Goal: Information Seeking & Learning: Learn about a topic

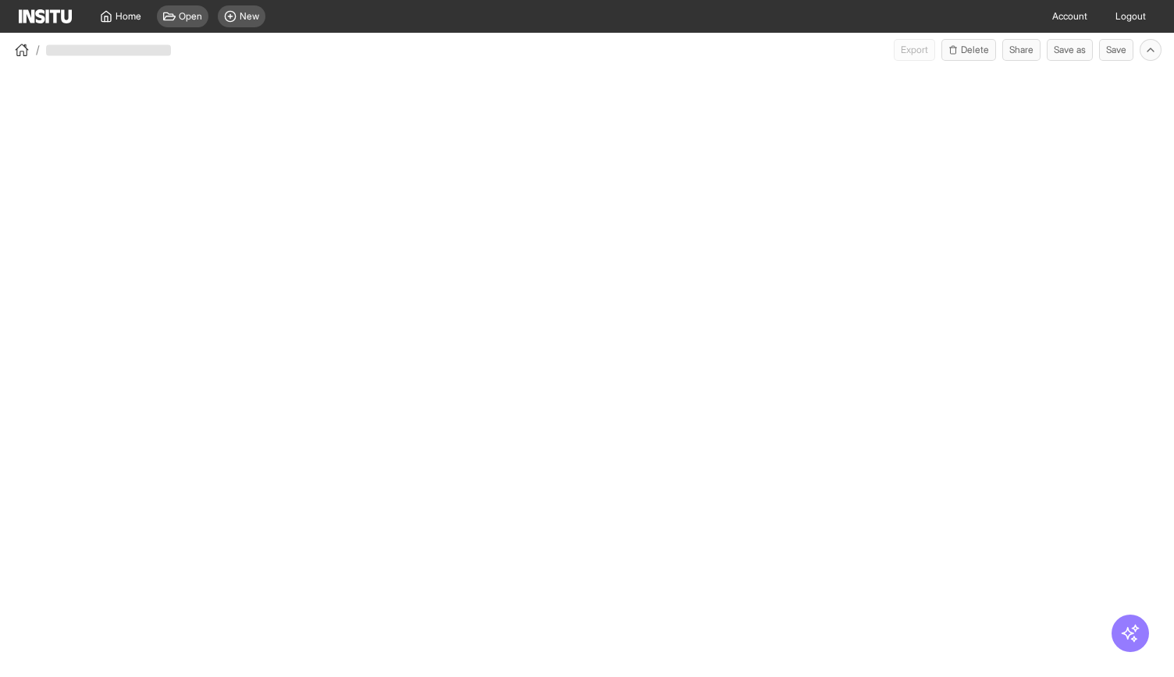
select select "**"
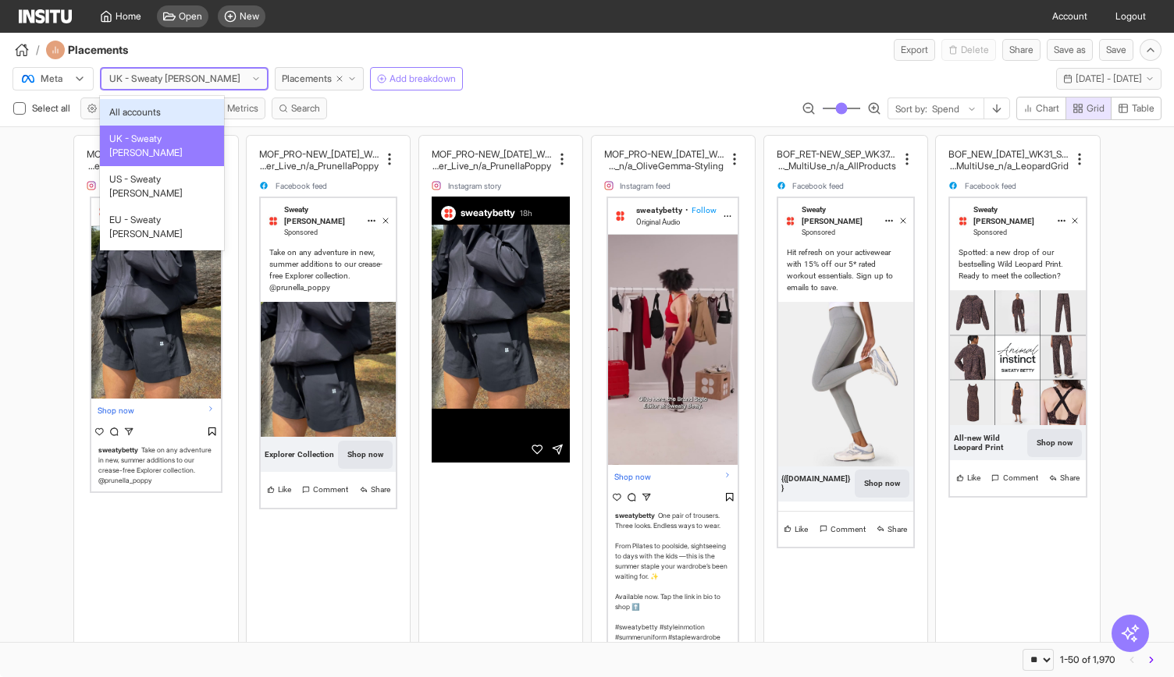
click at [189, 74] on div at bounding box center [175, 79] width 134 height 16
click at [156, 207] on div "EU - Sweaty [PERSON_NAME]" at bounding box center [162, 227] width 124 height 41
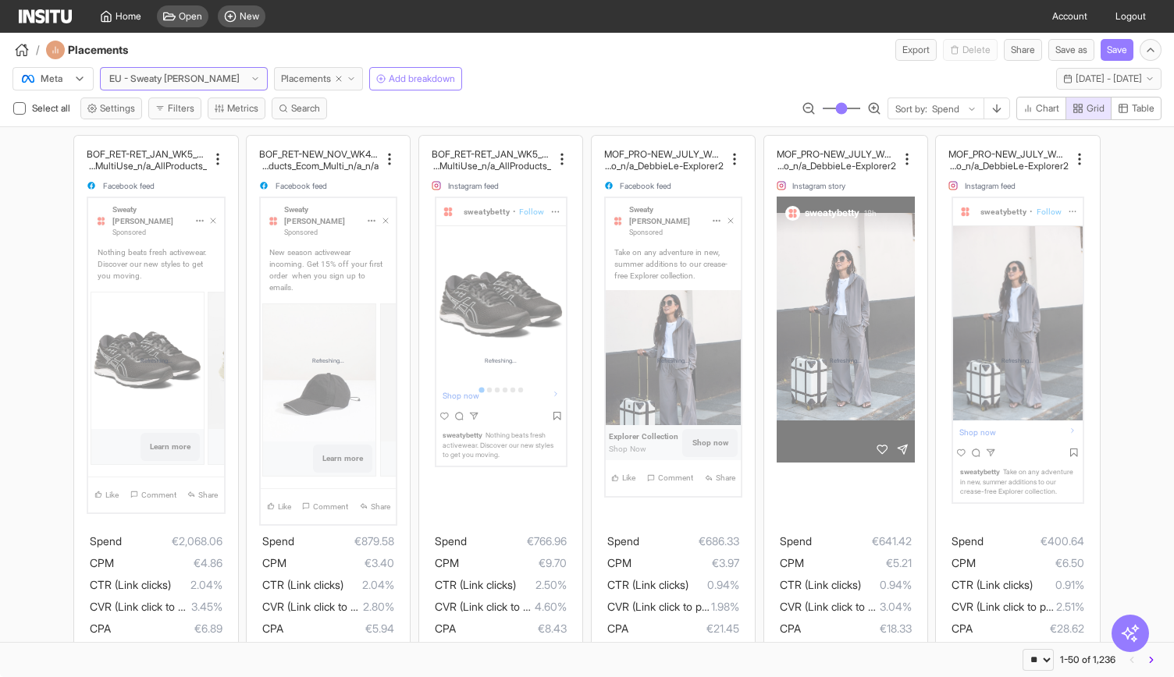
click at [346, 80] on icon "button" at bounding box center [350, 78] width 9 height 9
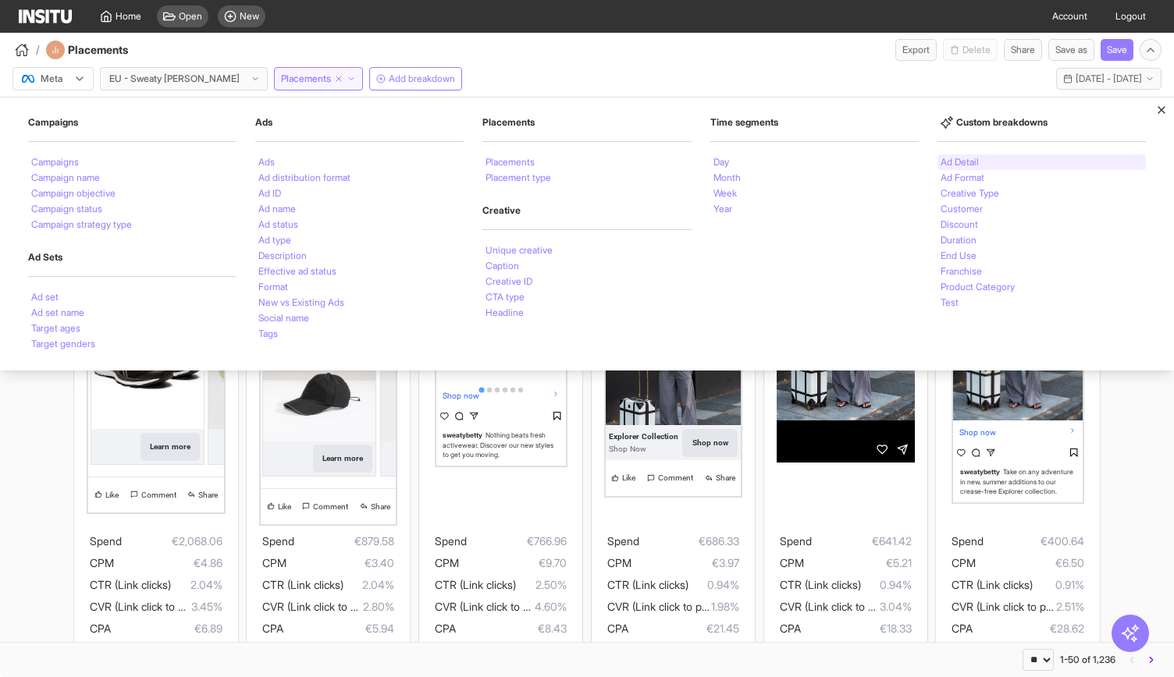
click at [972, 165] on li "Ad Detail" at bounding box center [959, 162] width 38 height 9
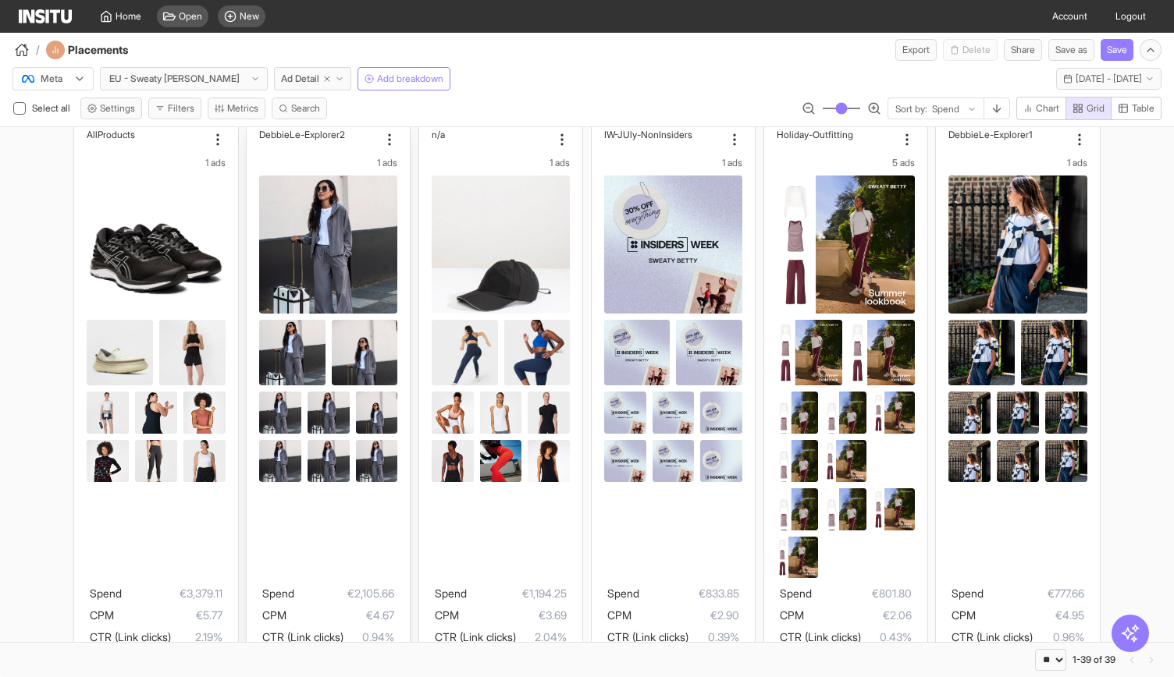
scroll to position [19, 0]
click at [349, 221] on img at bounding box center [328, 245] width 138 height 138
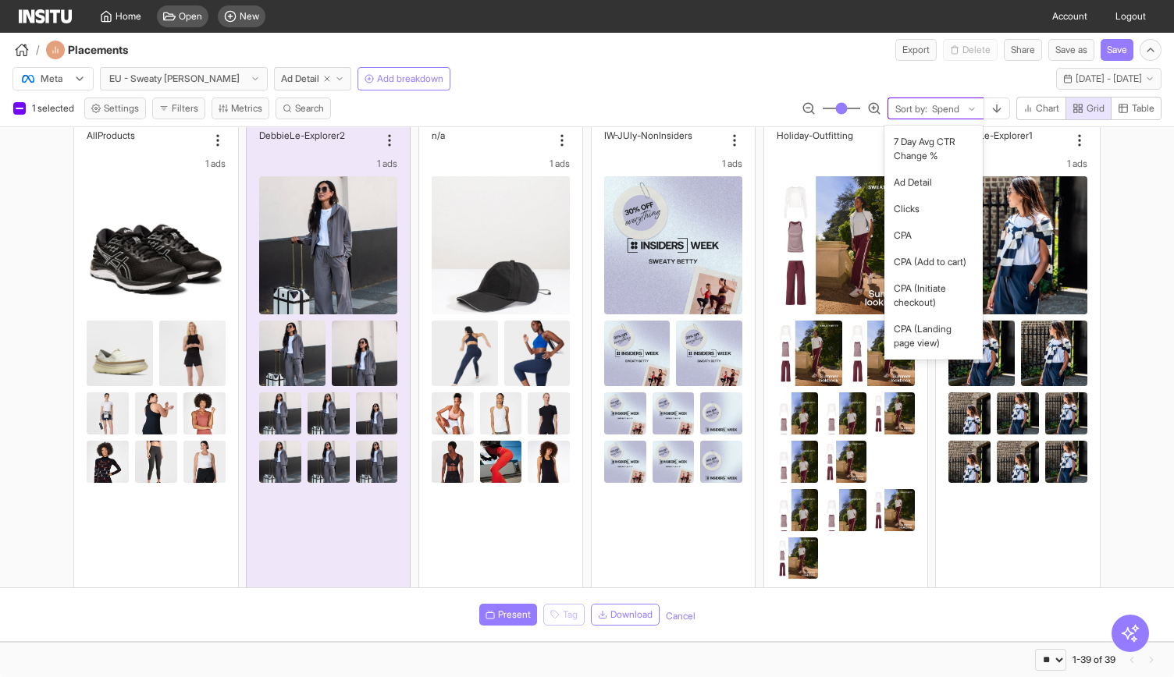
click at [974, 105] on icon at bounding box center [971, 109] width 9 height 9
click at [918, 272] on span "CTR (Link clicks)" at bounding box center [929, 265] width 71 height 14
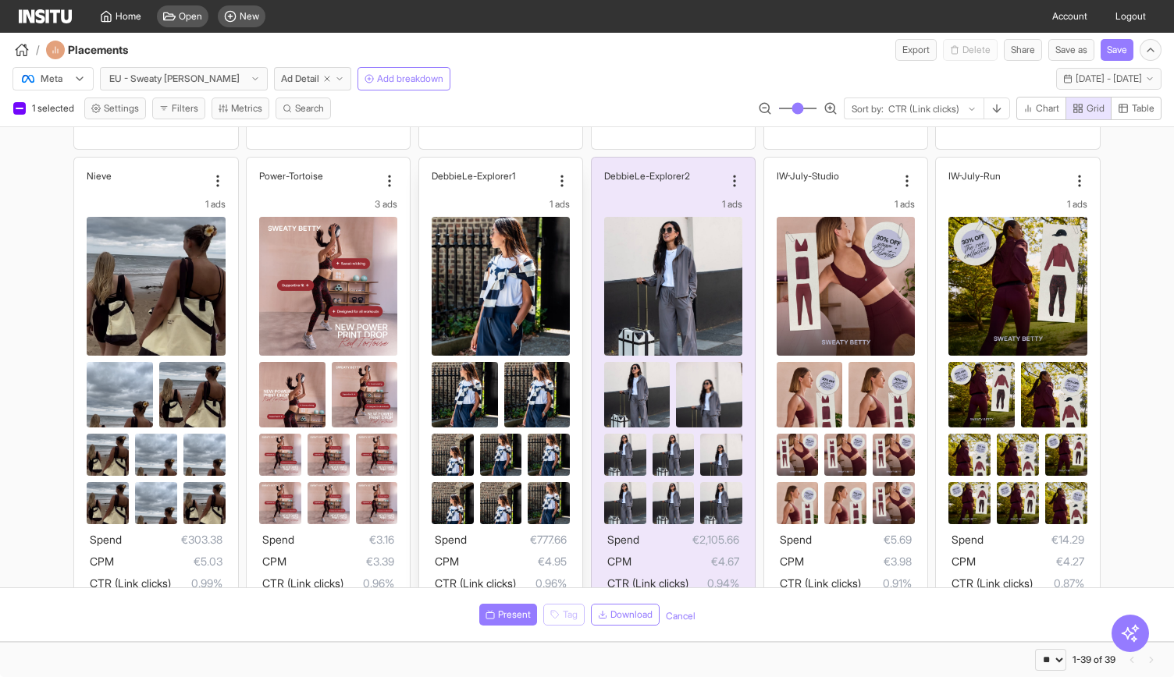
scroll to position [516, 0]
click at [467, 204] on div "1 ads" at bounding box center [501, 205] width 138 height 12
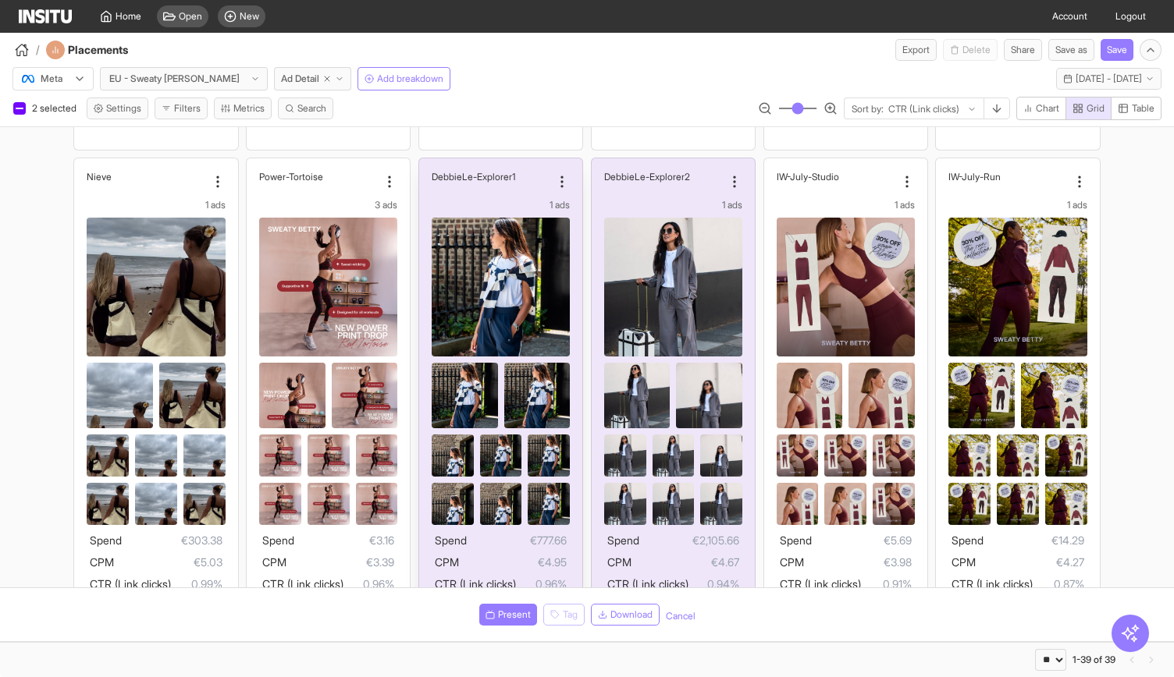
click at [479, 247] on img at bounding box center [501, 287] width 138 height 138
